Goal: Navigation & Orientation: Find specific page/section

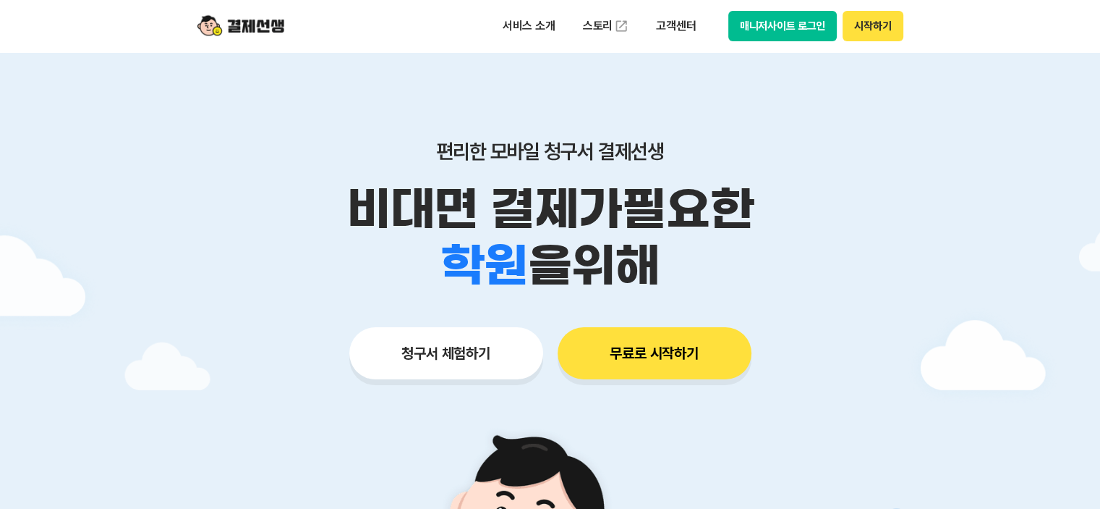
click at [789, 27] on button "매니저사이트 로그인" at bounding box center [782, 26] width 109 height 30
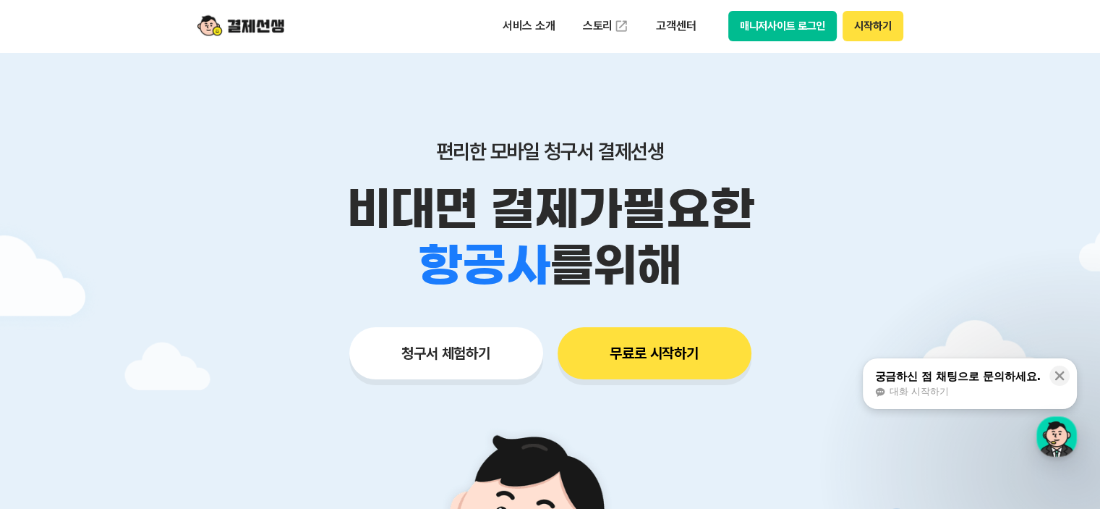
click at [755, 27] on button "매니저사이트 로그인" at bounding box center [782, 26] width 109 height 30
click at [781, 27] on button "매니저사이트 로그인" at bounding box center [782, 26] width 109 height 30
click at [870, 30] on button "시작하기" at bounding box center [873, 26] width 60 height 30
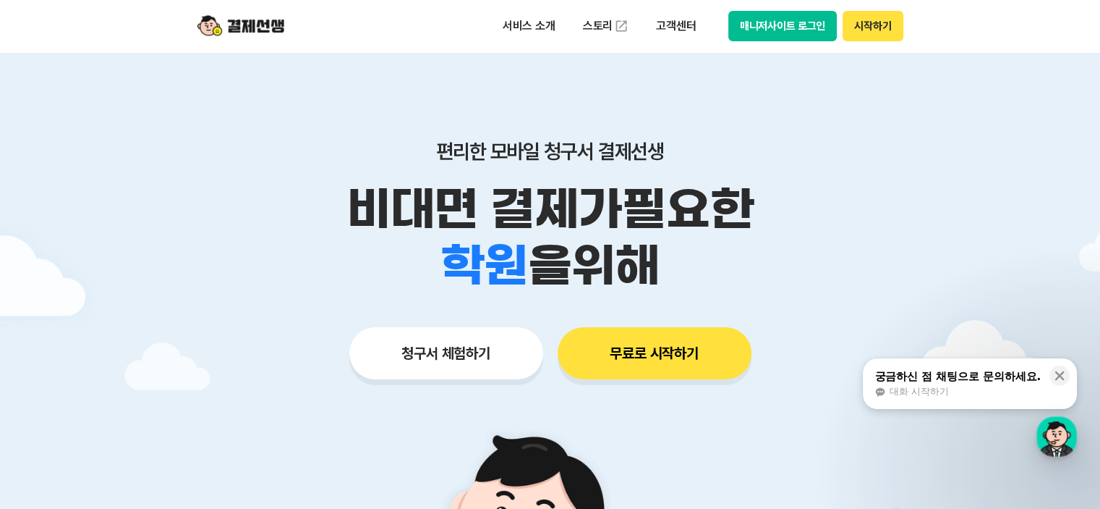
click at [752, 28] on button "매니저사이트 로그인" at bounding box center [782, 26] width 109 height 30
click at [759, 29] on button "매니저사이트 로그인" at bounding box center [782, 26] width 109 height 30
click at [761, 14] on button "매니저사이트 로그인" at bounding box center [782, 26] width 109 height 30
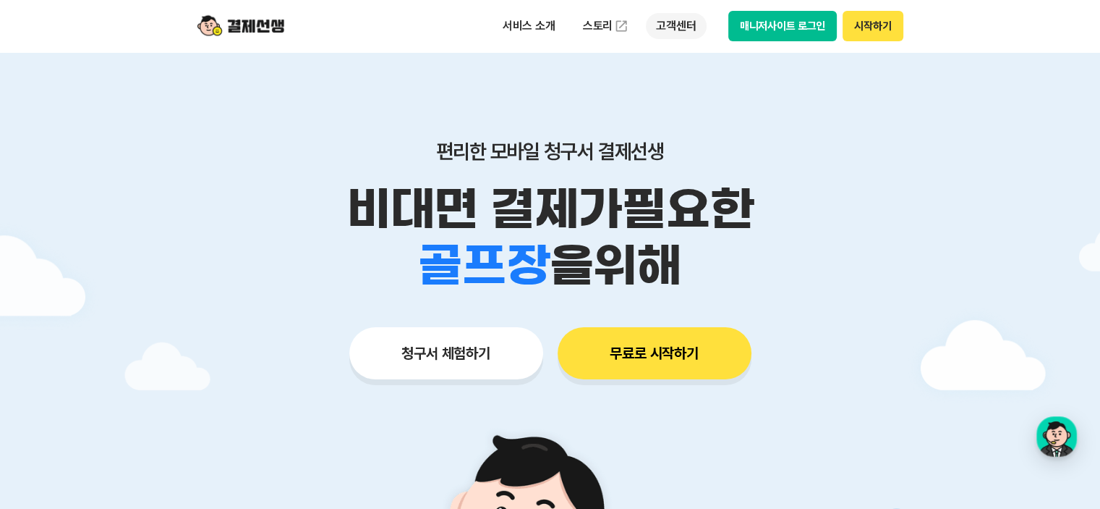
click at [682, 21] on p "고객센터" at bounding box center [676, 26] width 60 height 26
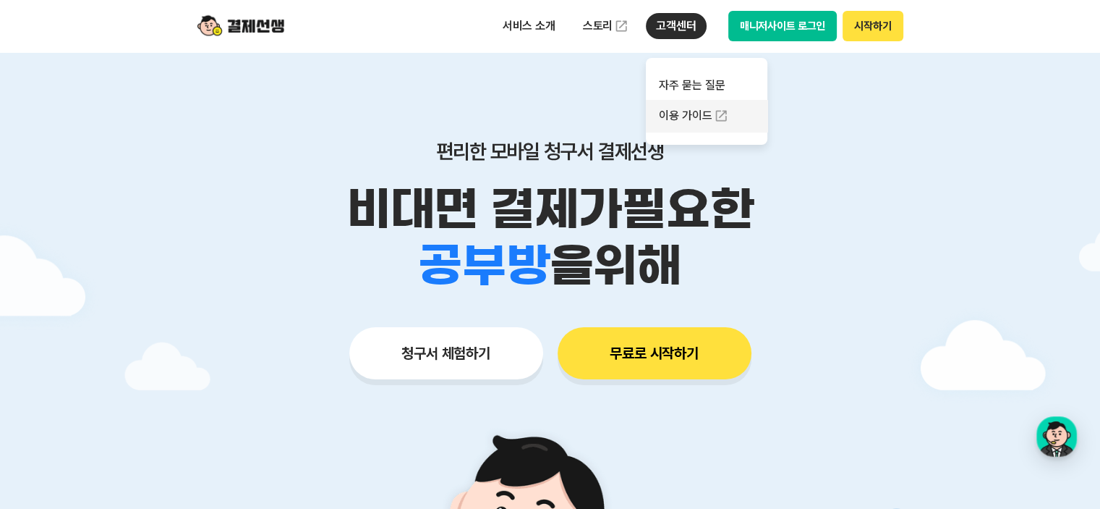
click at [684, 123] on link "이용 가이드" at bounding box center [707, 116] width 122 height 32
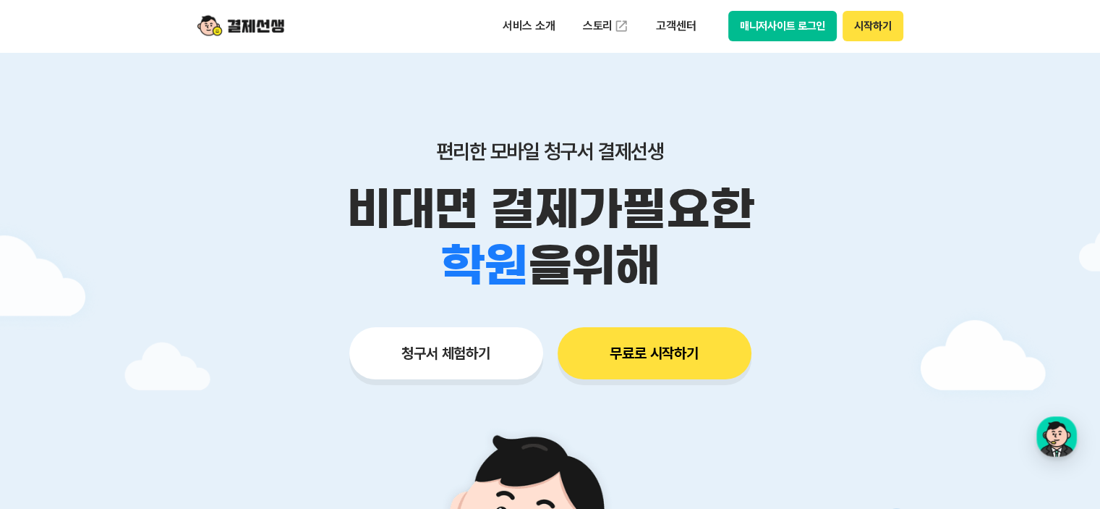
click at [774, 17] on button "매니저사이트 로그인" at bounding box center [782, 26] width 109 height 30
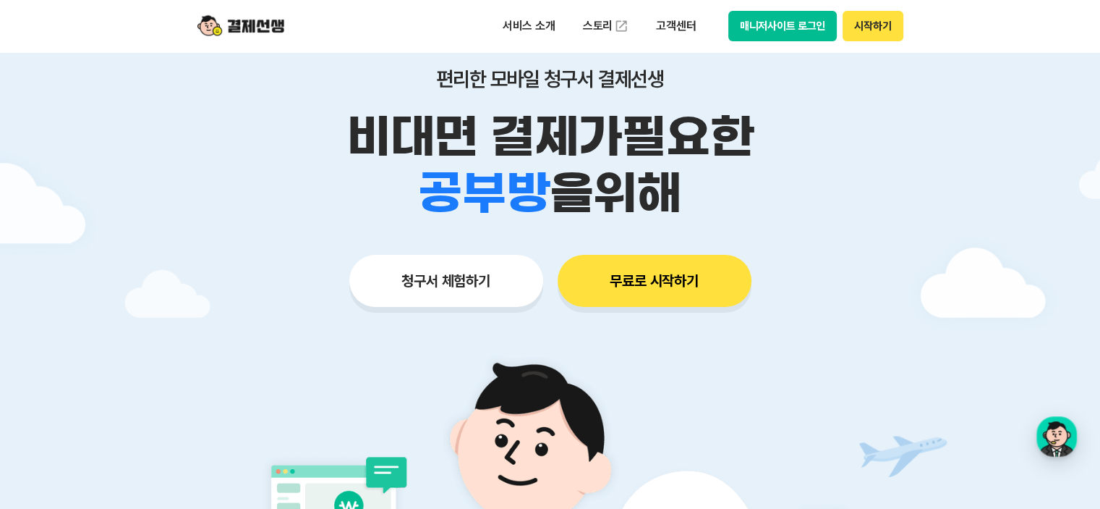
click at [467, 286] on button "청구서 체험하기" at bounding box center [446, 281] width 194 height 52
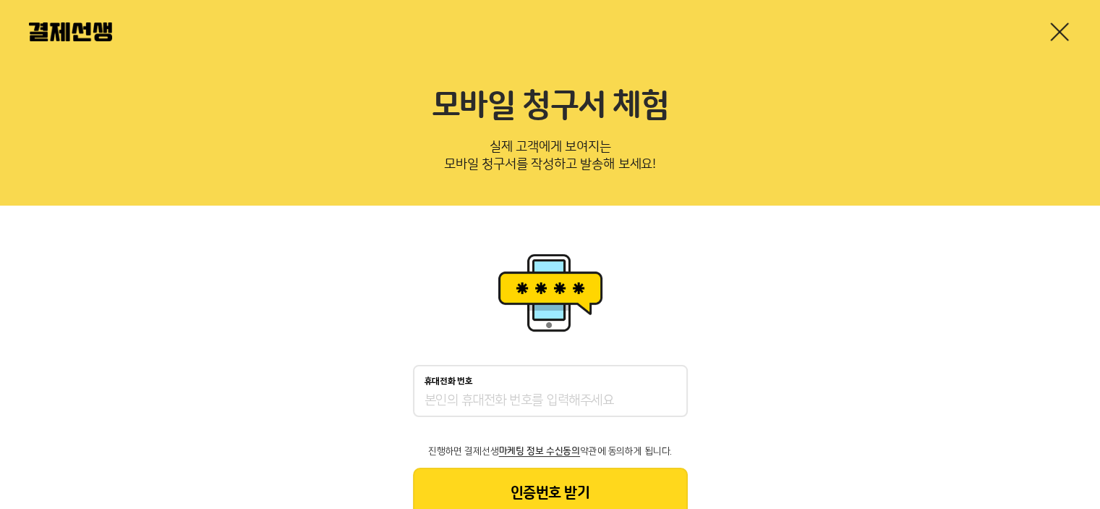
click at [70, 28] on img at bounding box center [70, 31] width 83 height 19
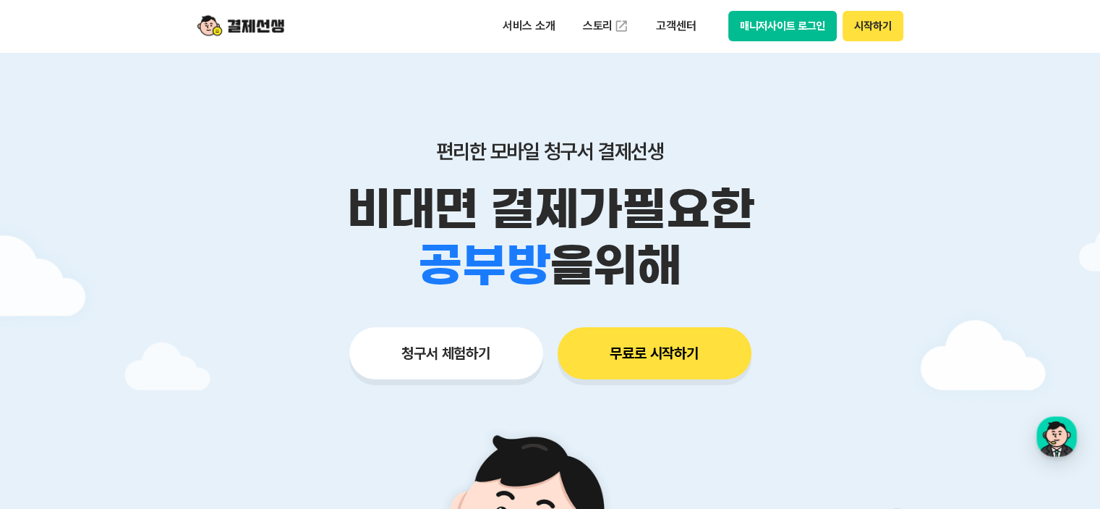
click at [874, 26] on button "시작하기" at bounding box center [873, 26] width 60 height 30
